Goal: Task Accomplishment & Management: Complete application form

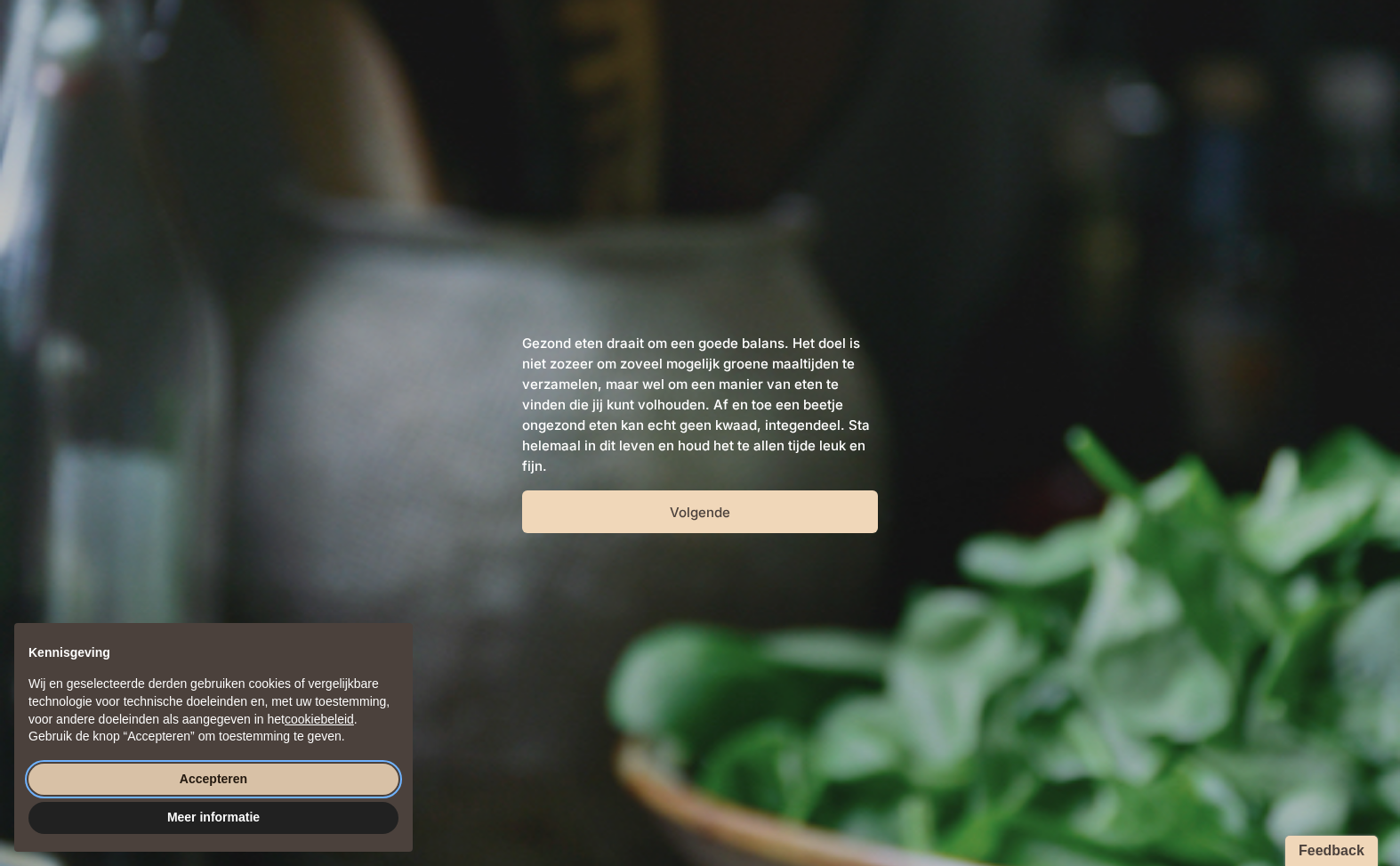
drag, startPoint x: 331, startPoint y: 777, endPoint x: 446, endPoint y: 737, distance: 121.8
click at [332, 777] on button "Accepteren" at bounding box center [214, 780] width 370 height 32
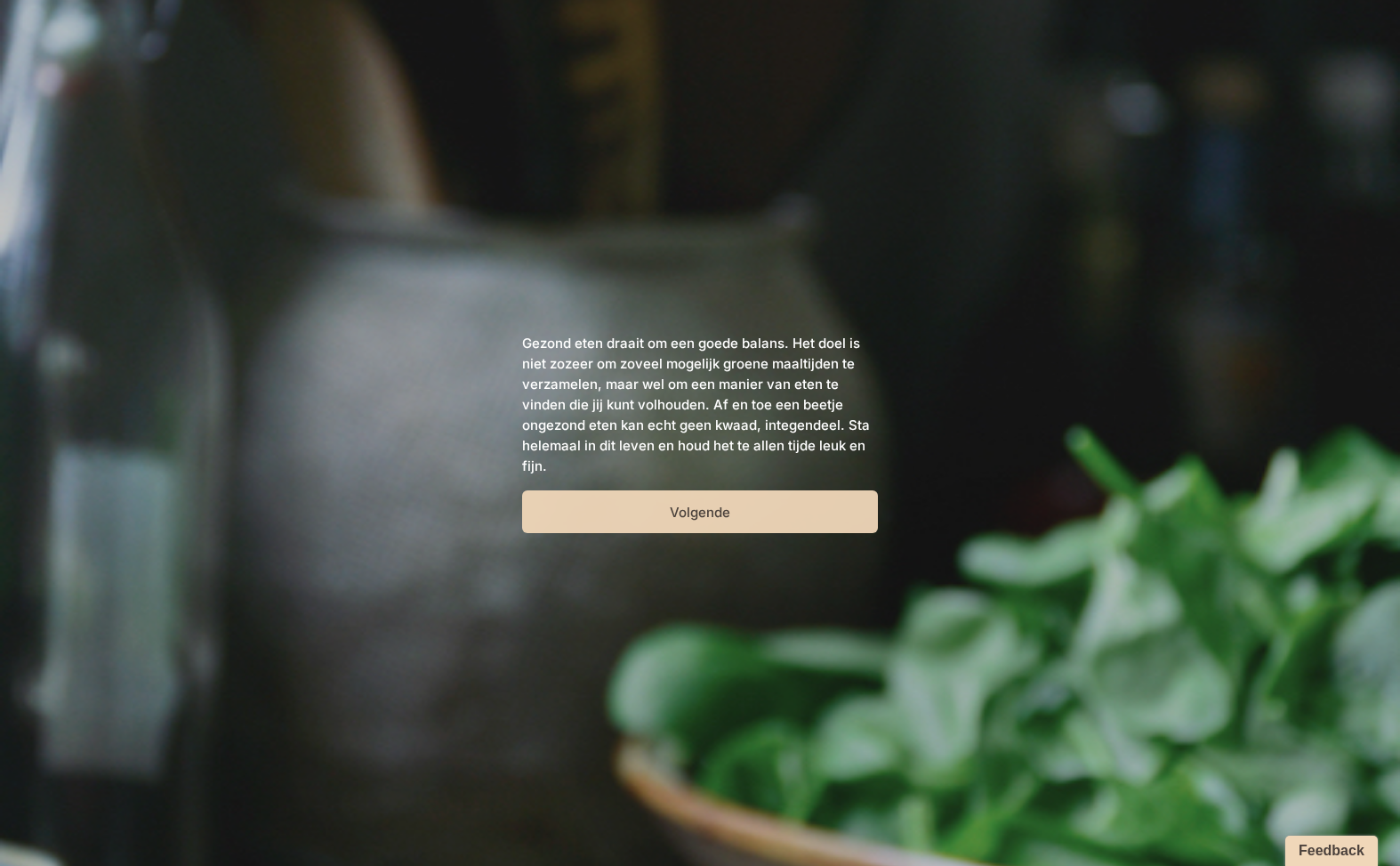
click at [685, 519] on button "Volgende" at bounding box center [700, 512] width 356 height 43
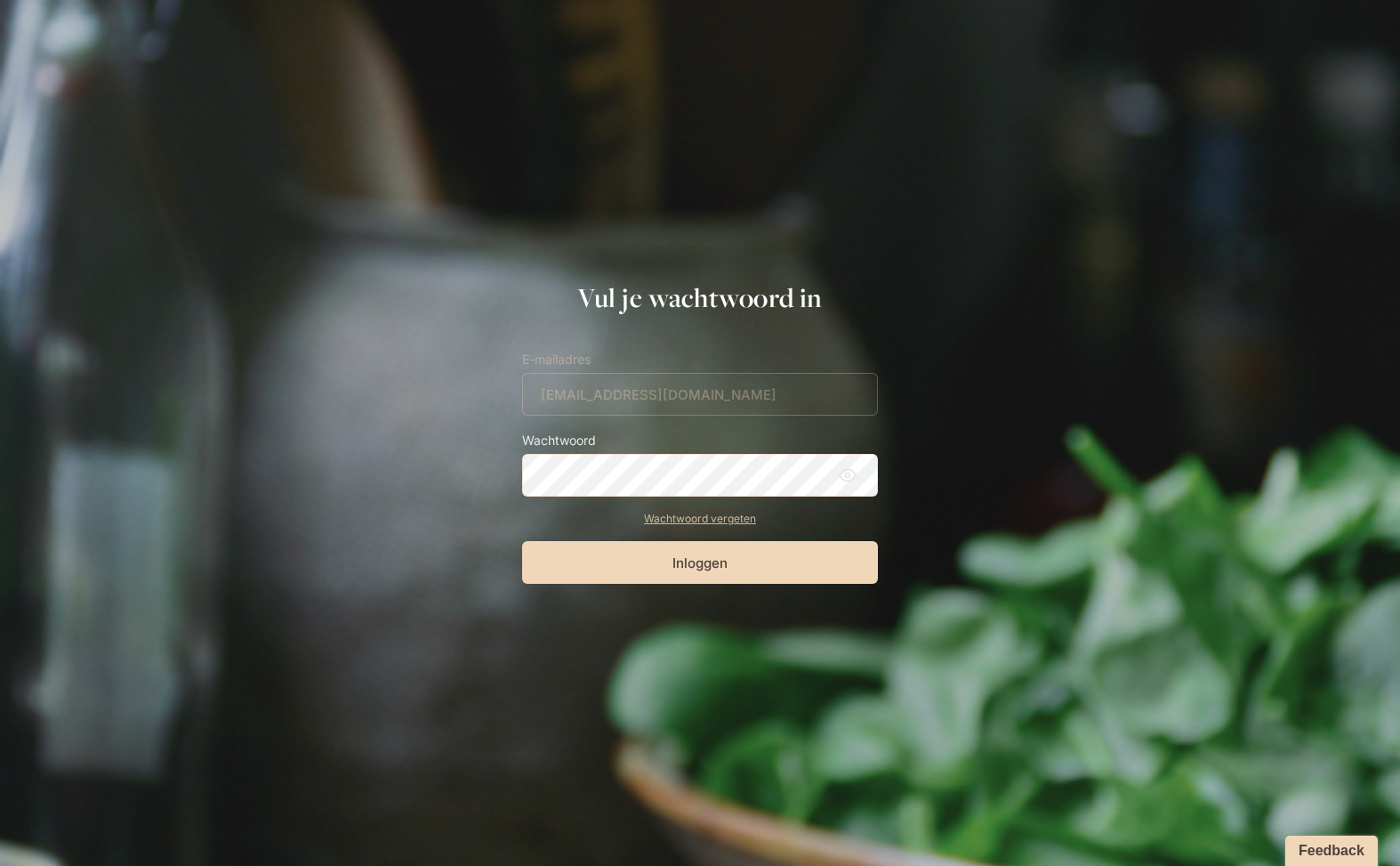
click at [803, 519] on link "Wachtwoord vergeten" at bounding box center [700, 519] width 356 height 16
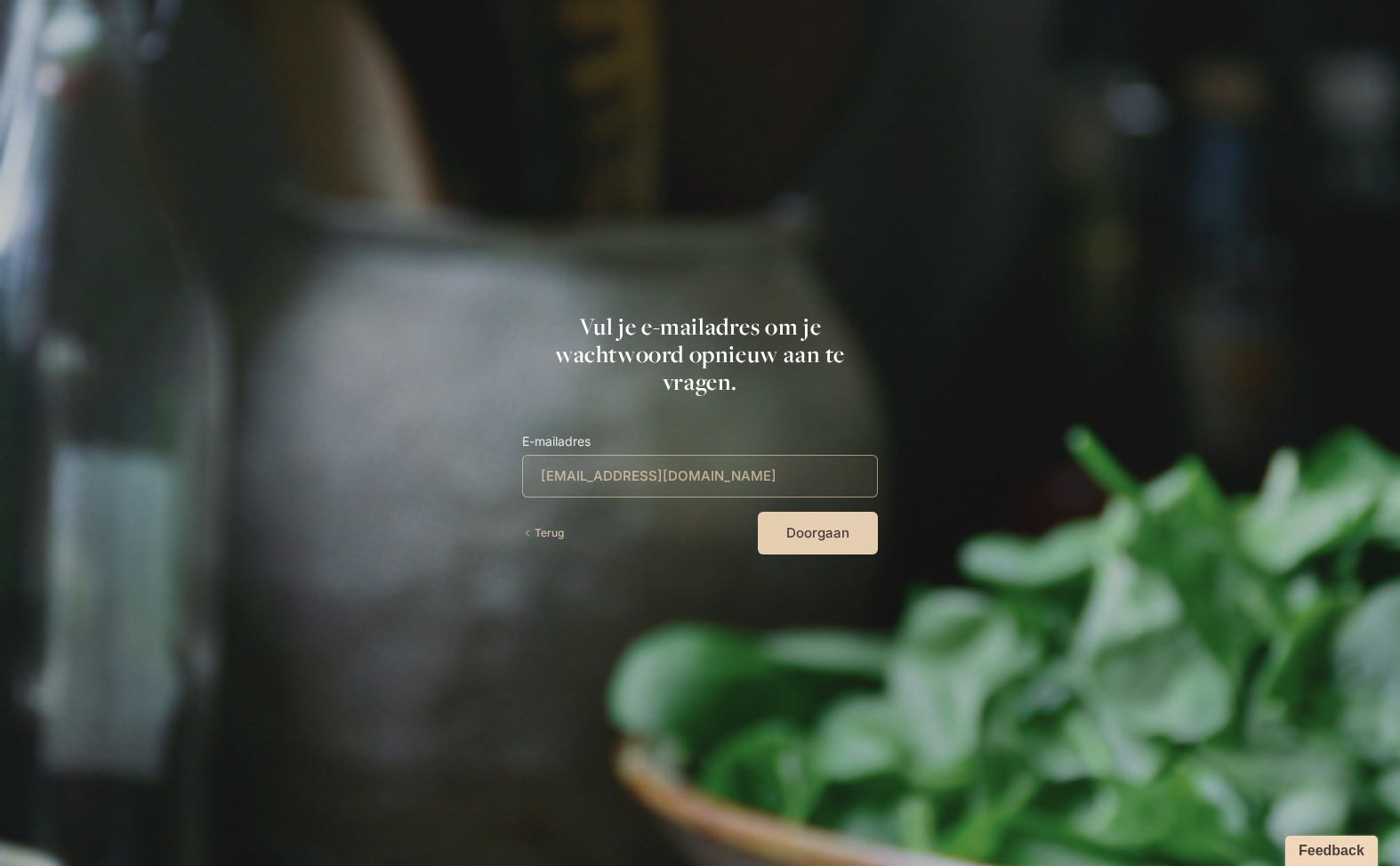
click at [808, 533] on button "Doorgaan" at bounding box center [818, 534] width 120 height 43
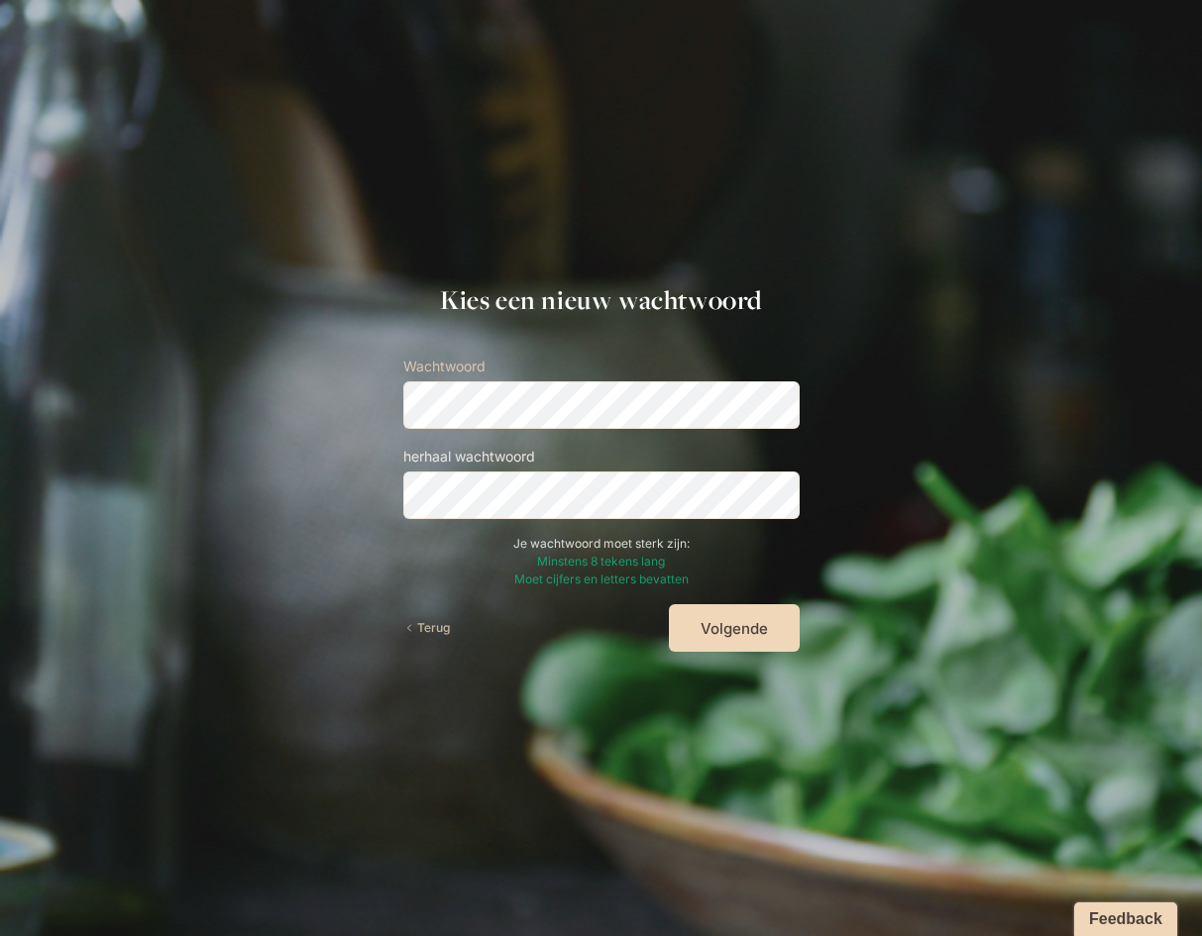
click at [892, 560] on section "Kies een nieuw wachtwoord Wachtwoord herhaal wachtwoord Je wachtwoord moet ster…" at bounding box center [601, 468] width 1202 height 368
click at [744, 632] on button "Volgende" at bounding box center [734, 628] width 131 height 48
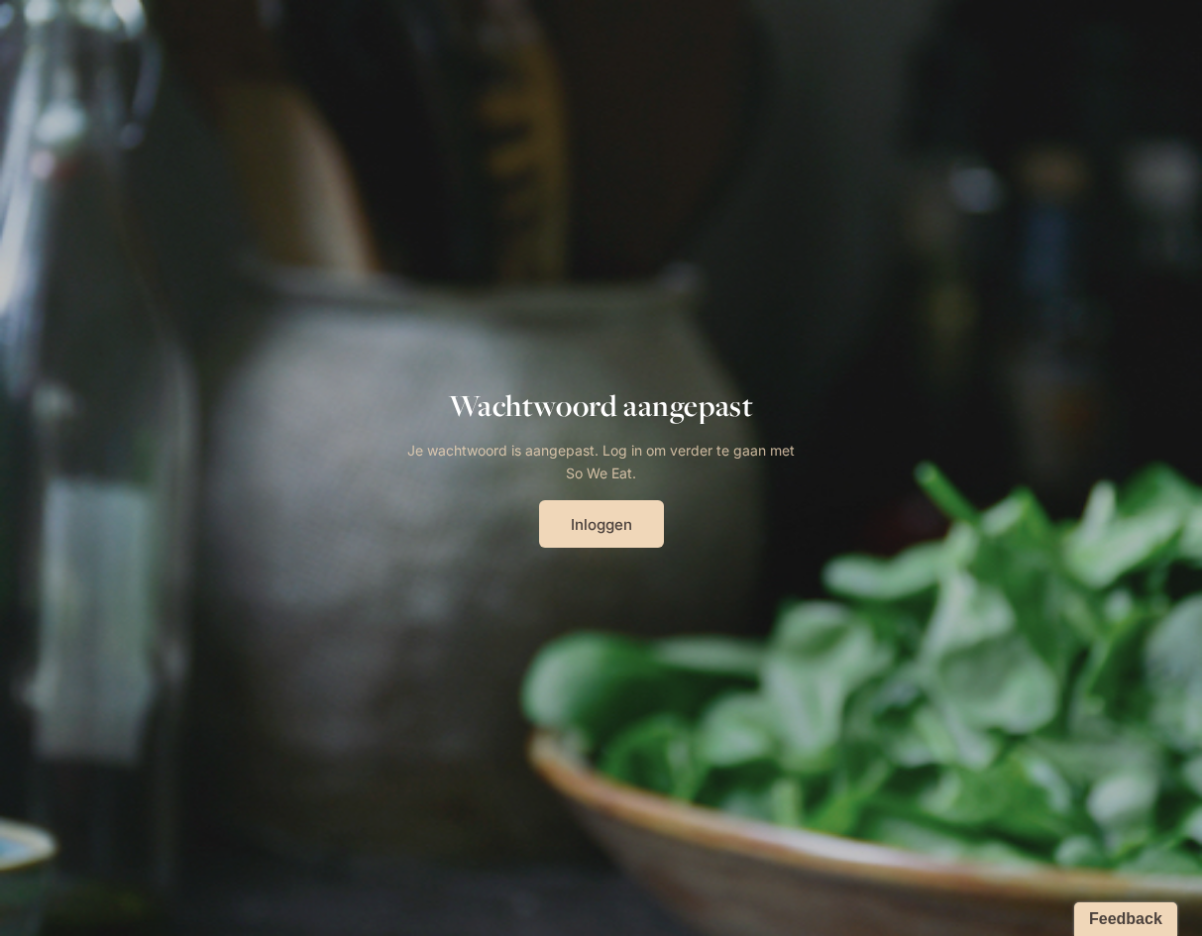
click at [617, 523] on link "Inloggen" at bounding box center [601, 524] width 125 height 48
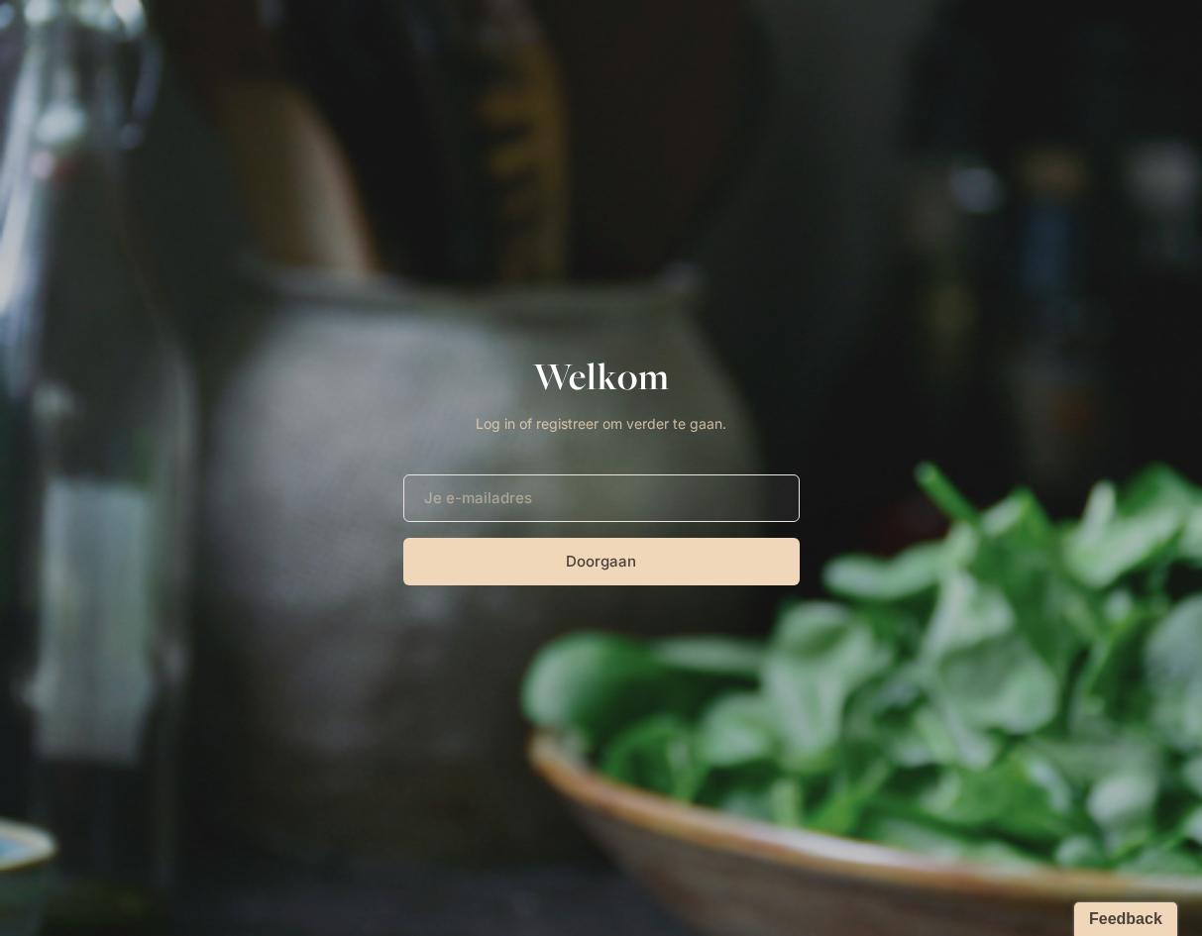
type input "[EMAIL_ADDRESS][DOMAIN_NAME]"
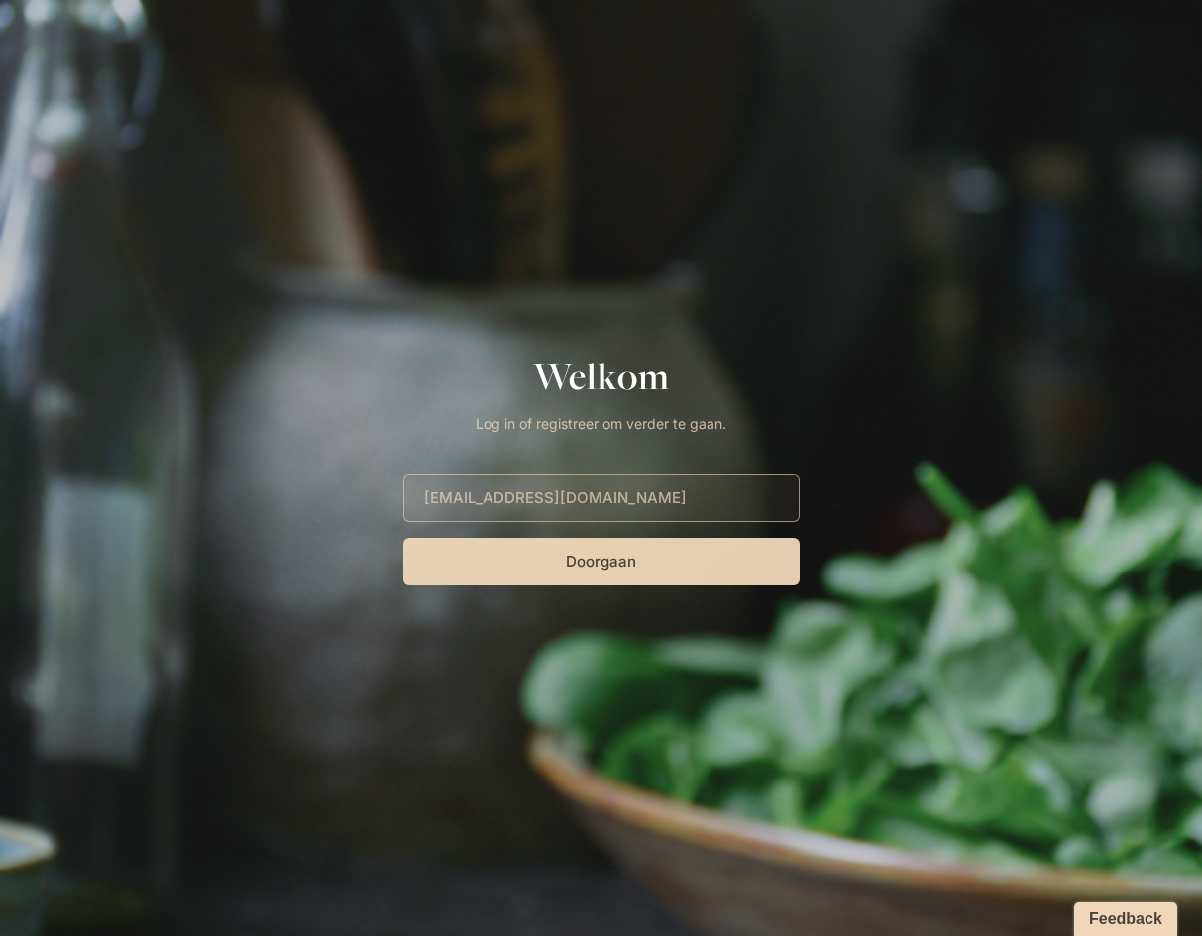
click at [605, 558] on button "Doorgaan" at bounding box center [601, 562] width 396 height 48
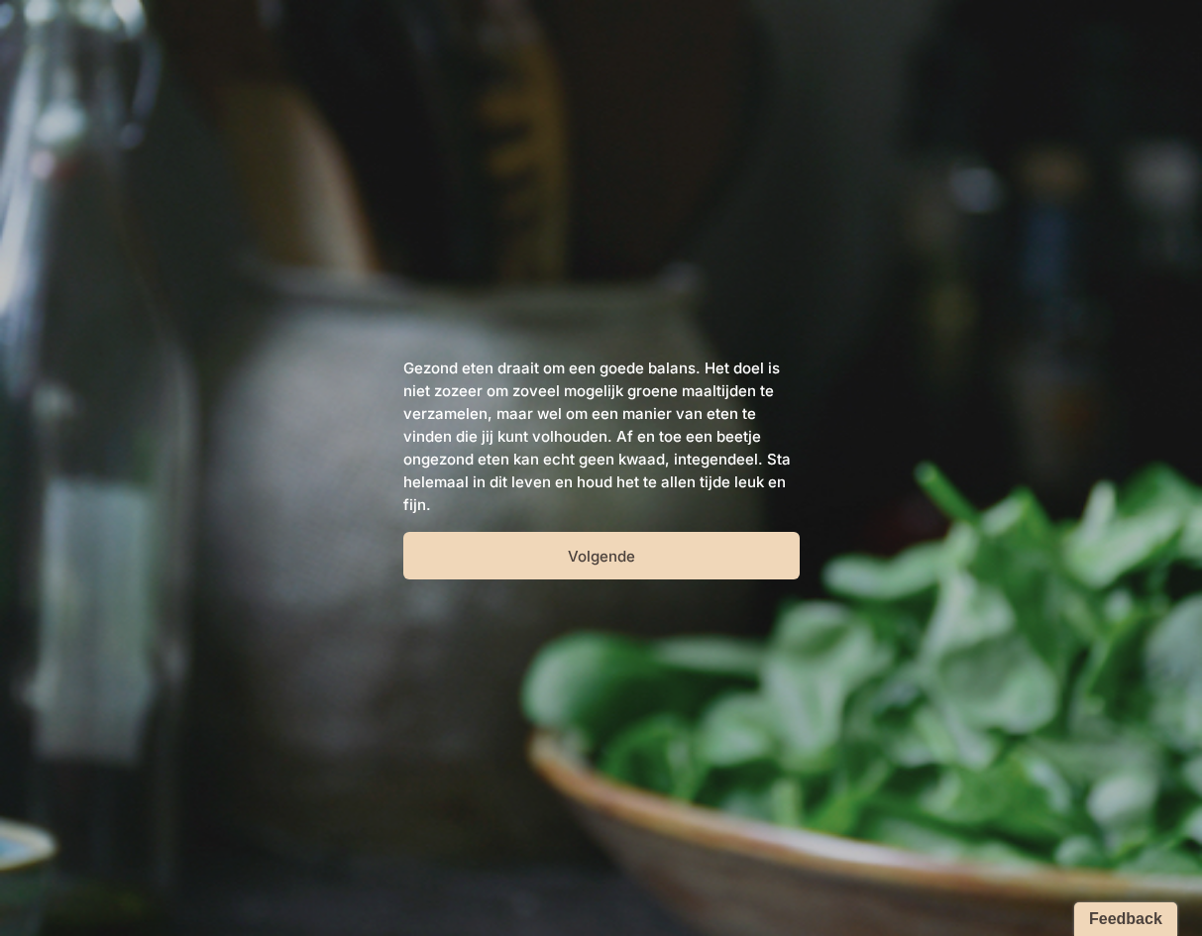
click at [605, 558] on button "Volgende" at bounding box center [601, 556] width 396 height 48
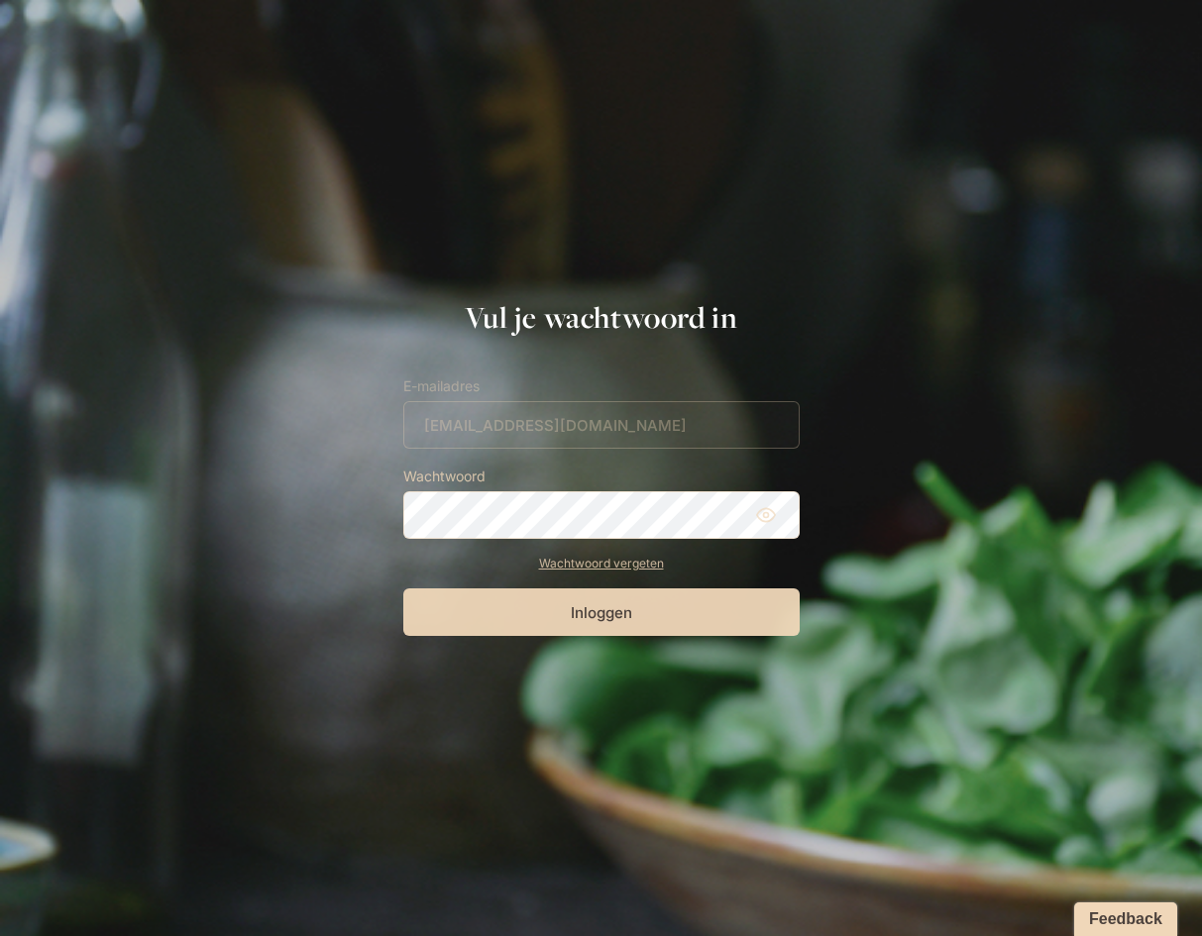
click at [667, 613] on button "Inloggen" at bounding box center [601, 612] width 396 height 48
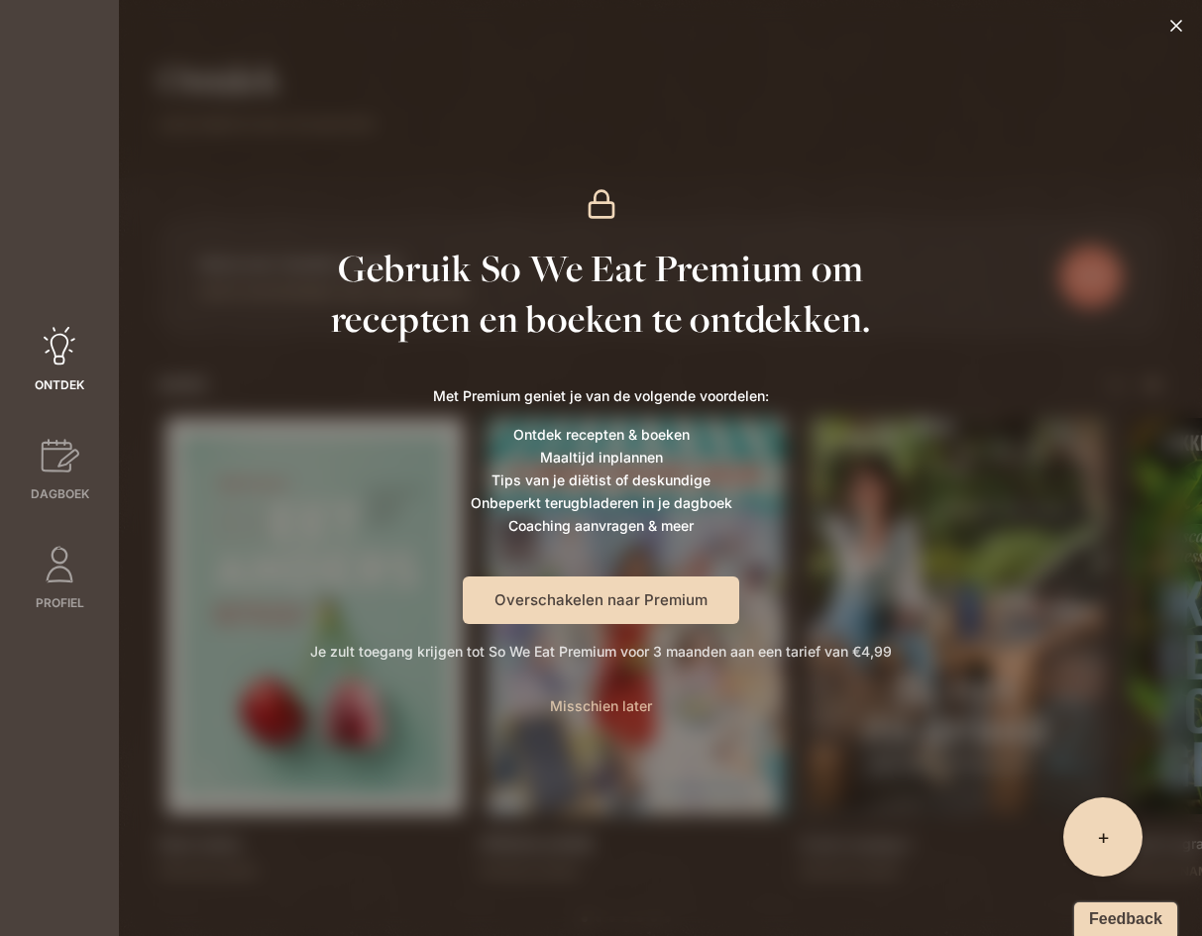
click at [624, 706] on span "Misschien later" at bounding box center [601, 705] width 102 height 17
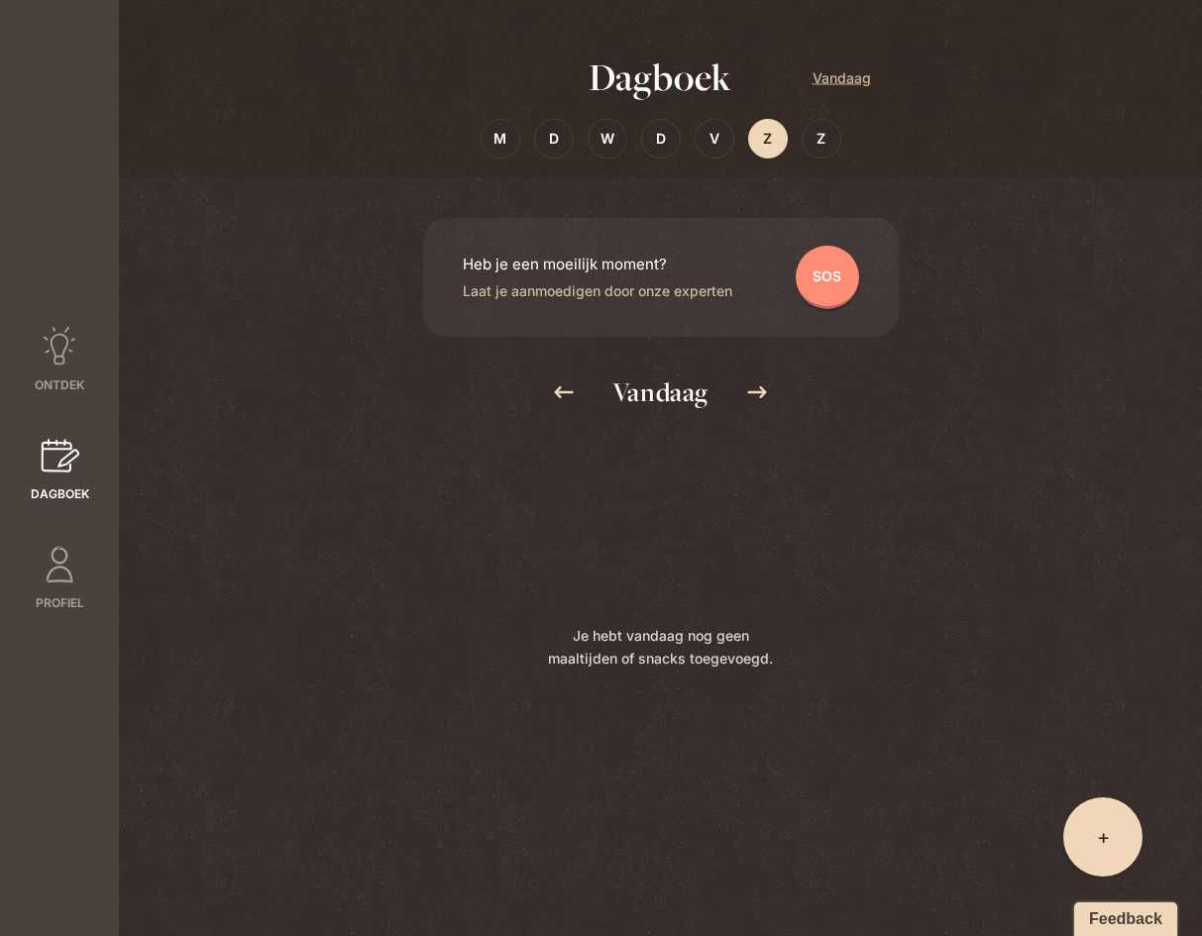
click at [1102, 830] on span "+" at bounding box center [1103, 837] width 13 height 28
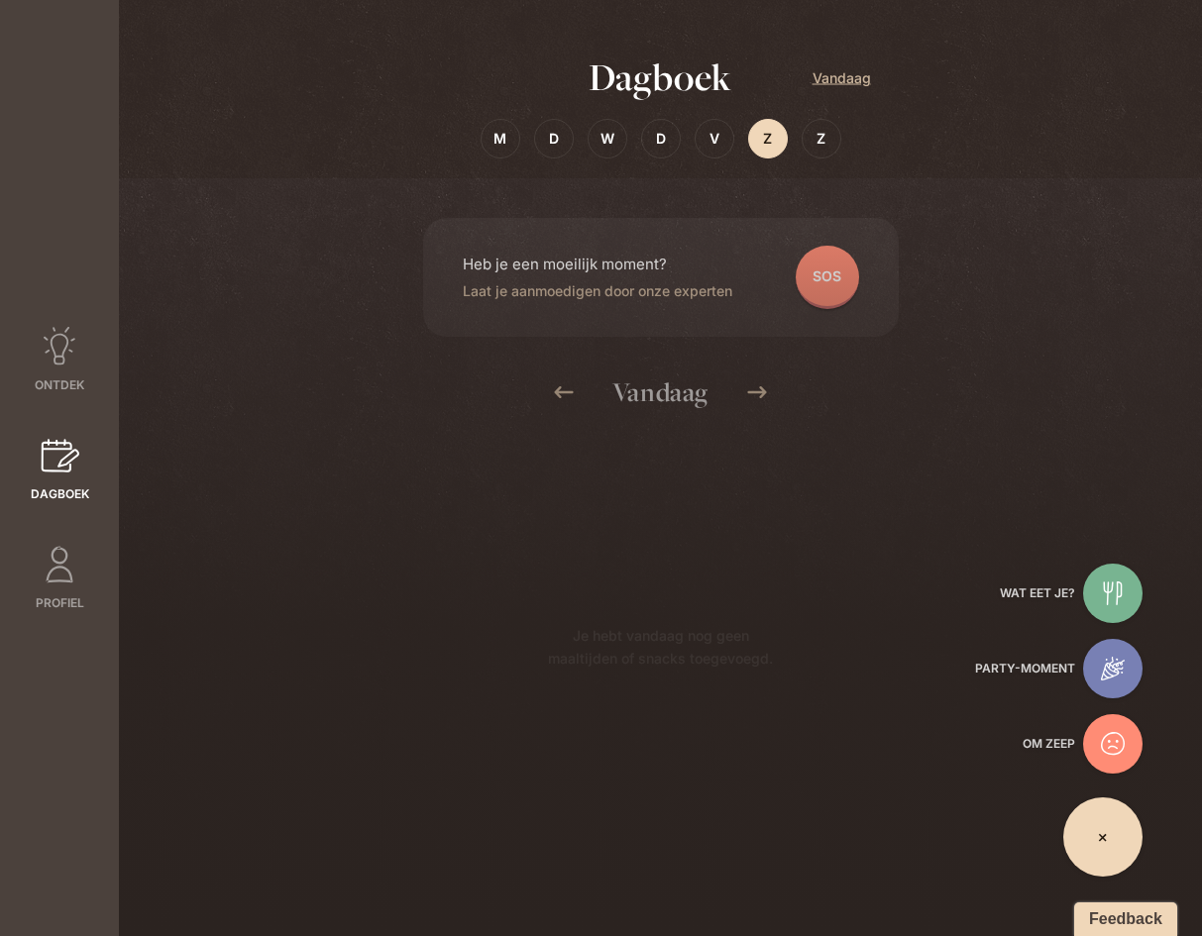
click at [1112, 584] on icon at bounding box center [1112, 593] width 19 height 24
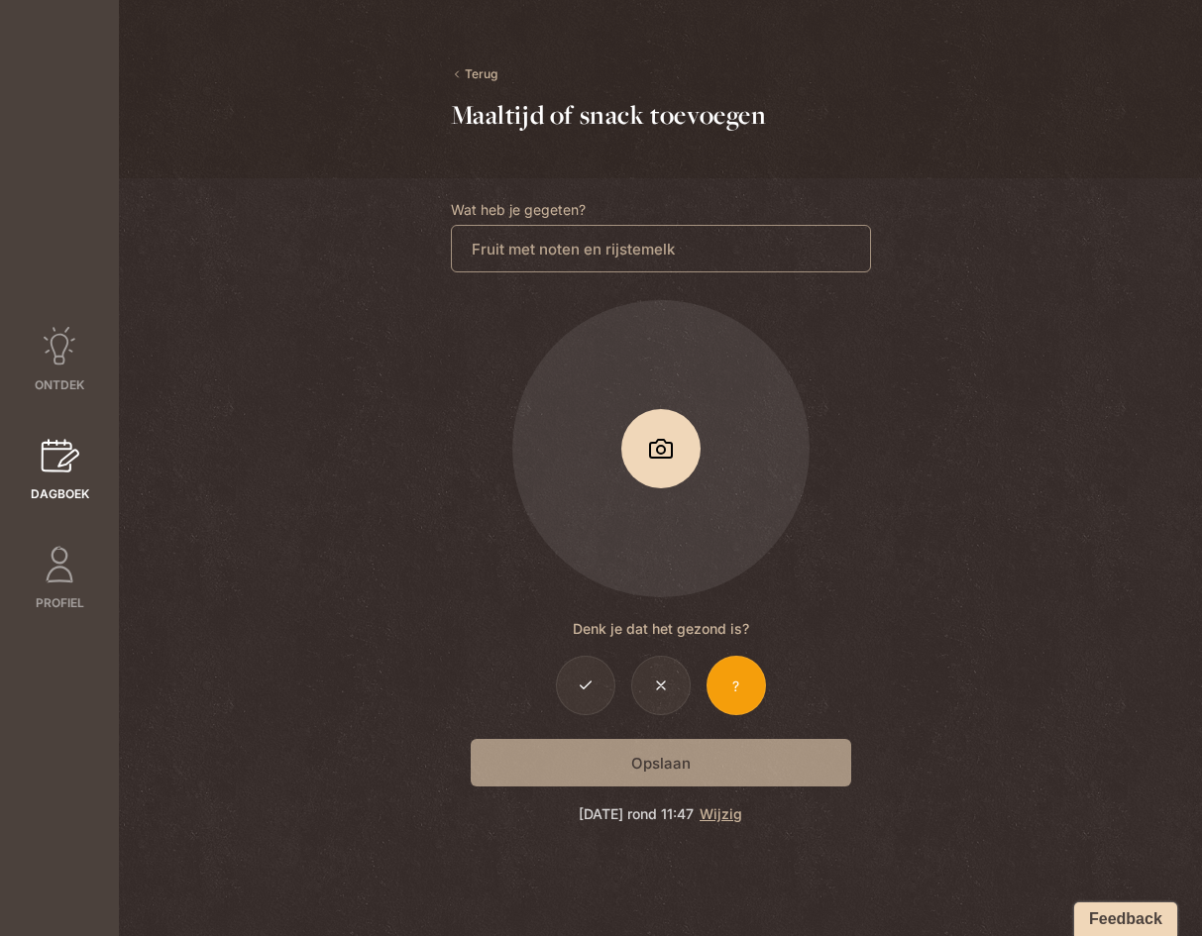
drag, startPoint x: 1192, startPoint y: 641, endPoint x: 1087, endPoint y: 630, distance: 105.6
click at [1087, 630] on div "Terug Maaltijd of snack toevoegen Wat heb je gegeten? Fruit met noten en rijste…" at bounding box center [660, 468] width 1083 height 936
click at [586, 692] on icon at bounding box center [586, 686] width 16 height 16
click at [660, 766] on div "Opslaan" at bounding box center [661, 763] width 420 height 48
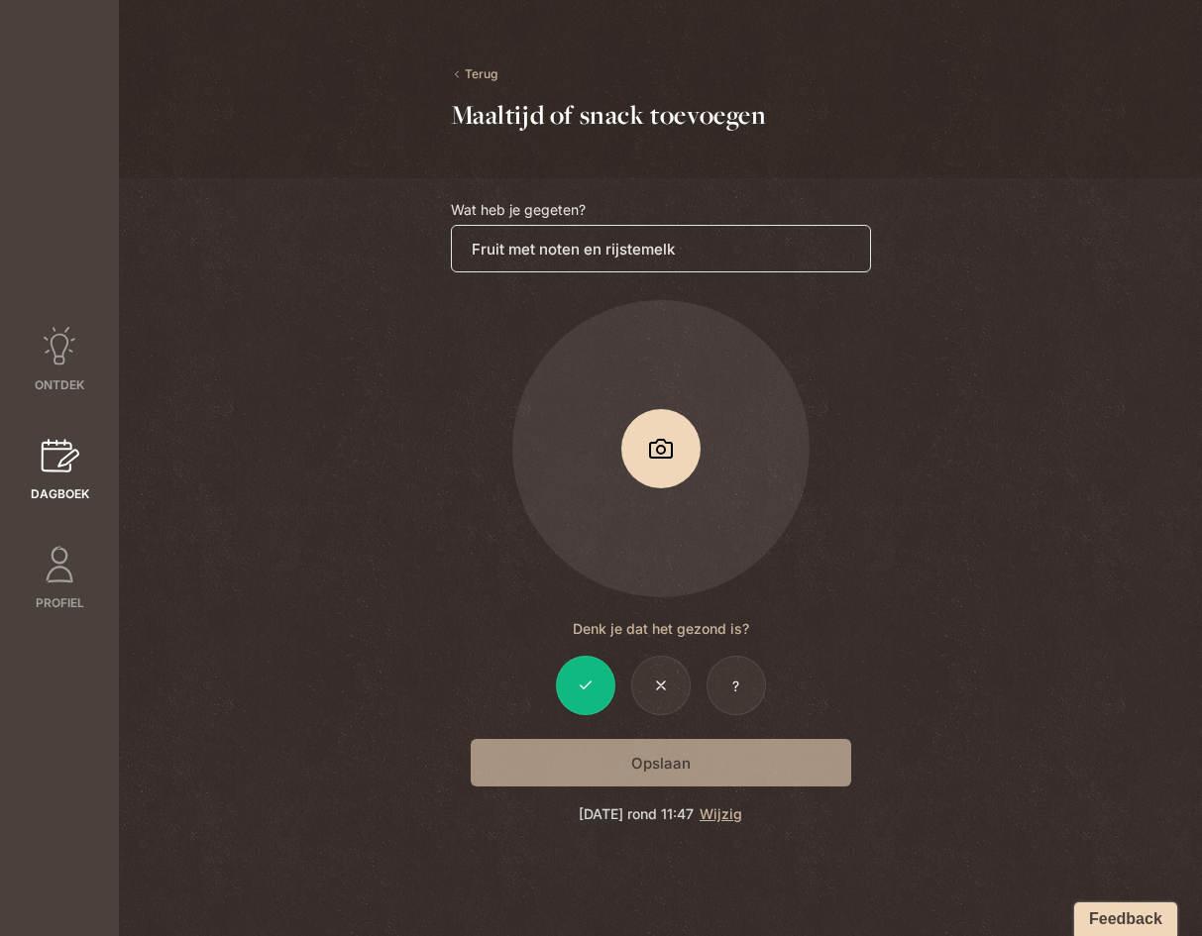
click at [641, 249] on input "Fruit met noten en rijstemelk" at bounding box center [661, 249] width 420 height 48
click at [1040, 418] on div "Terug Maaltijd of snack toevoegen Wat heb je gegeten? Fruit met noten en rijstm…" at bounding box center [660, 468] width 1083 height 936
click at [682, 252] on input "Fruit met noten en rijstmelk" at bounding box center [661, 249] width 420 height 48
drag, startPoint x: 682, startPoint y: 252, endPoint x: 605, endPoint y: 249, distance: 76.3
click at [605, 249] on input "Fruit met noten en rijstmelk" at bounding box center [661, 249] width 420 height 48
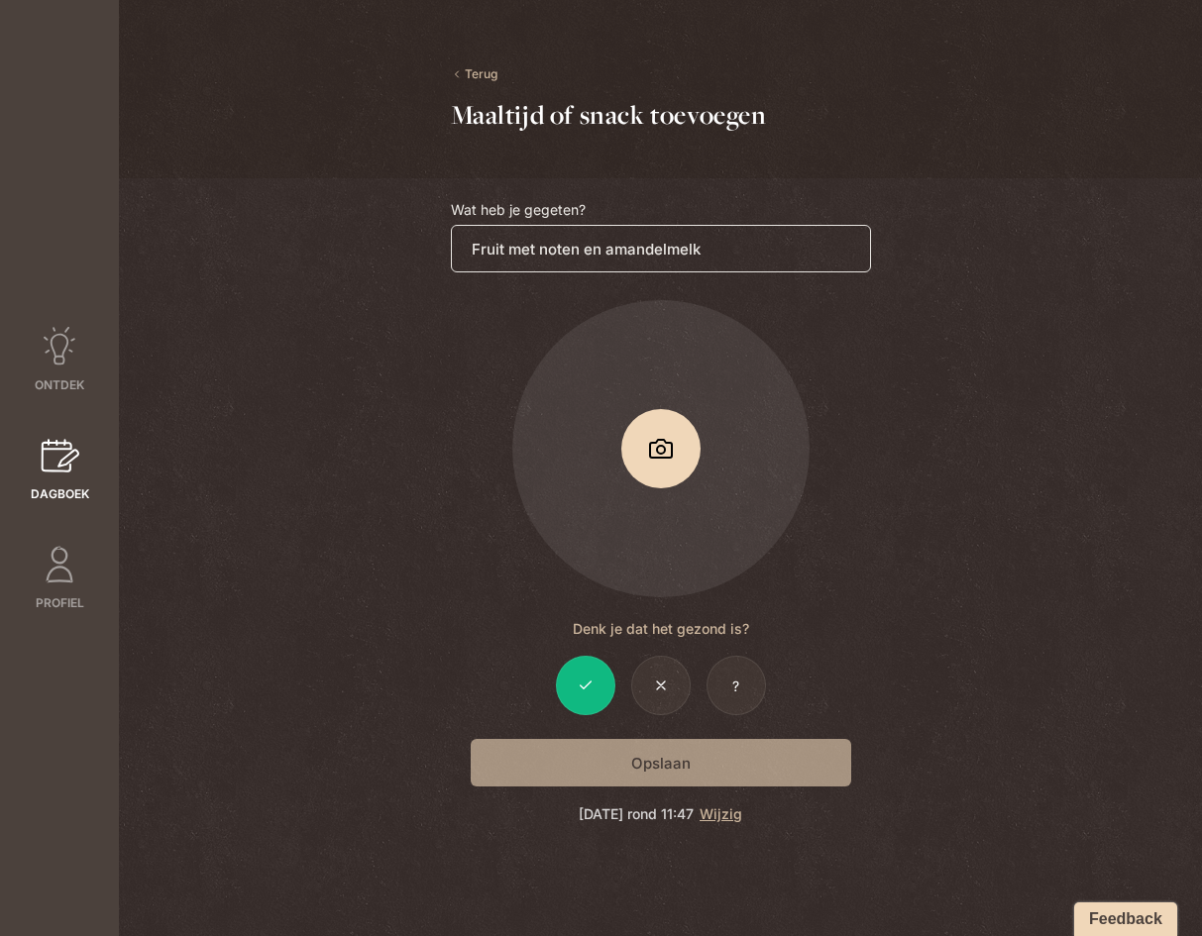
type input "Fruit met noten en amandelmelk"
click at [915, 423] on div "Terug Maaltijd of snack toevoegen Wat heb je gegeten? Fruit met noten en amande…" at bounding box center [660, 468] width 1083 height 936
click at [654, 770] on div "Opslaan" at bounding box center [661, 763] width 420 height 48
click at [689, 761] on div "Opslaan" at bounding box center [661, 763] width 420 height 48
click at [742, 817] on link "Wijzig" at bounding box center [720, 813] width 43 height 17
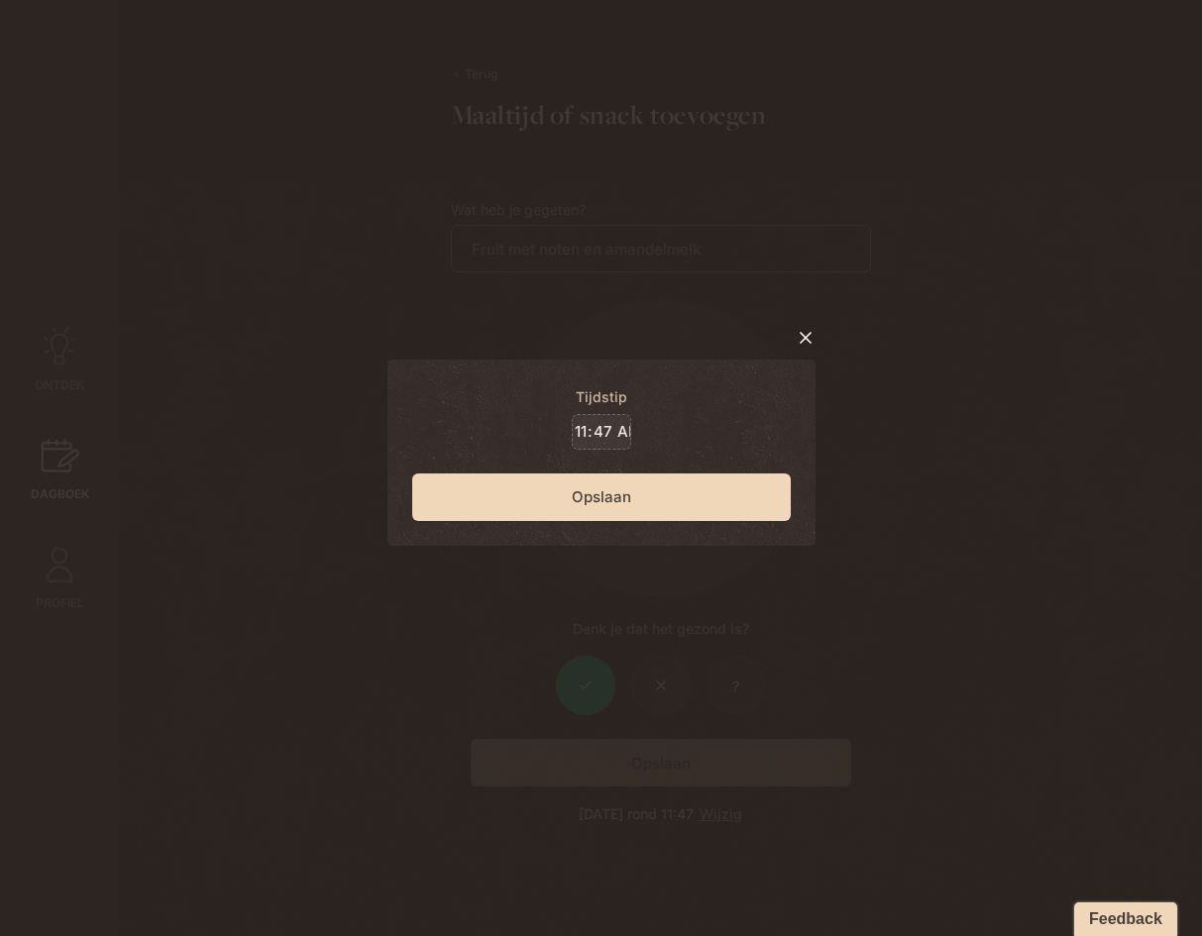
click at [592, 430] on input "11:47" at bounding box center [601, 432] width 59 height 36
click at [615, 432] on input "09:47" at bounding box center [601, 432] width 59 height 36
type input "09:10"
click at [986, 482] on div "Tijdstip 09:10 Opslaan" at bounding box center [601, 468] width 1202 height 936
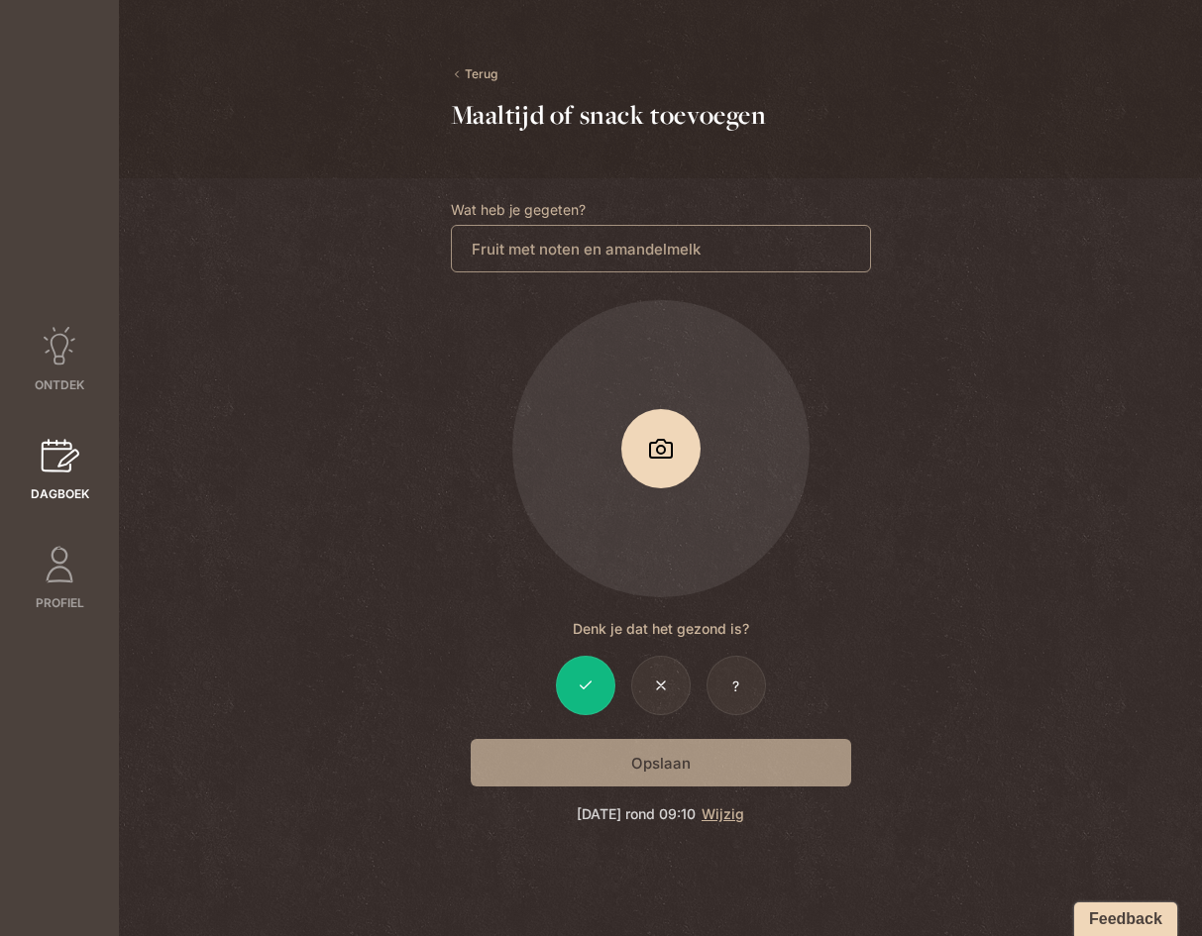
click at [713, 754] on div "Opslaan" at bounding box center [661, 763] width 420 height 48
click at [708, 770] on div "Opslaan" at bounding box center [661, 763] width 420 height 48
click at [708, 768] on div "Opslaan" at bounding box center [661, 763] width 420 height 48
